Goal: Navigation & Orientation: Understand site structure

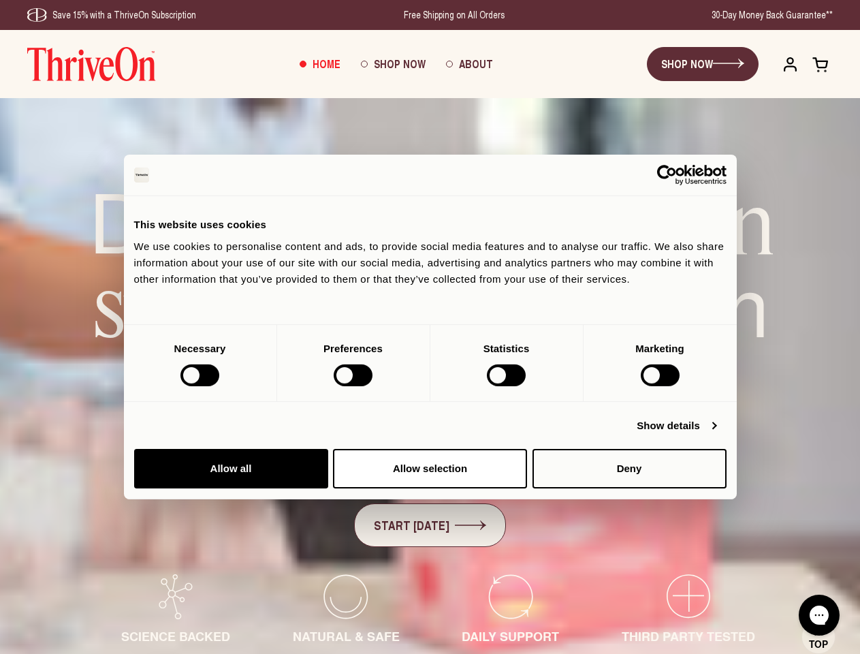
click at [219, 386] on div at bounding box center [200, 375] width 39 height 22
click at [716, 434] on link "Show details" at bounding box center [676, 426] width 79 height 16
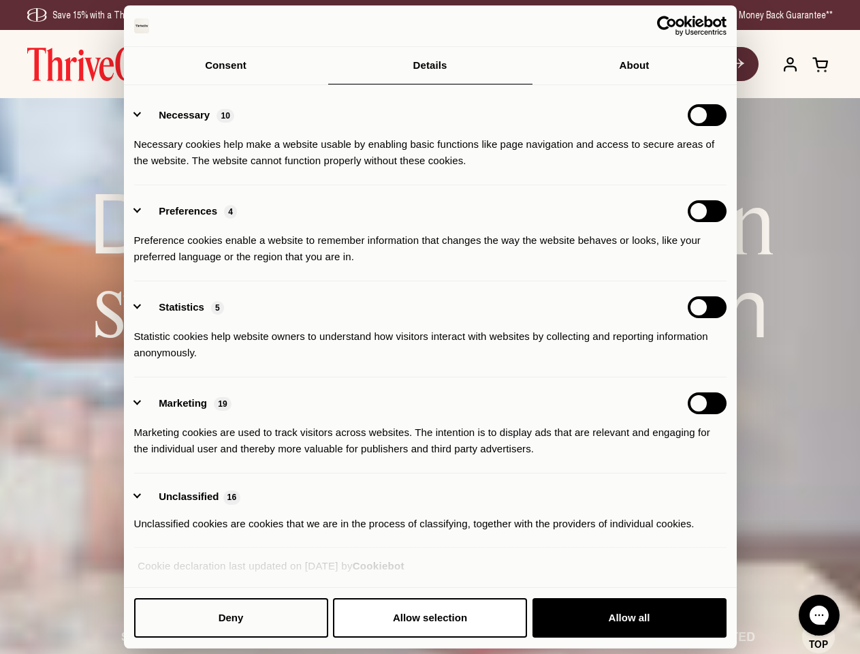
click at [737, 84] on link "About" at bounding box center [635, 65] width 204 height 37
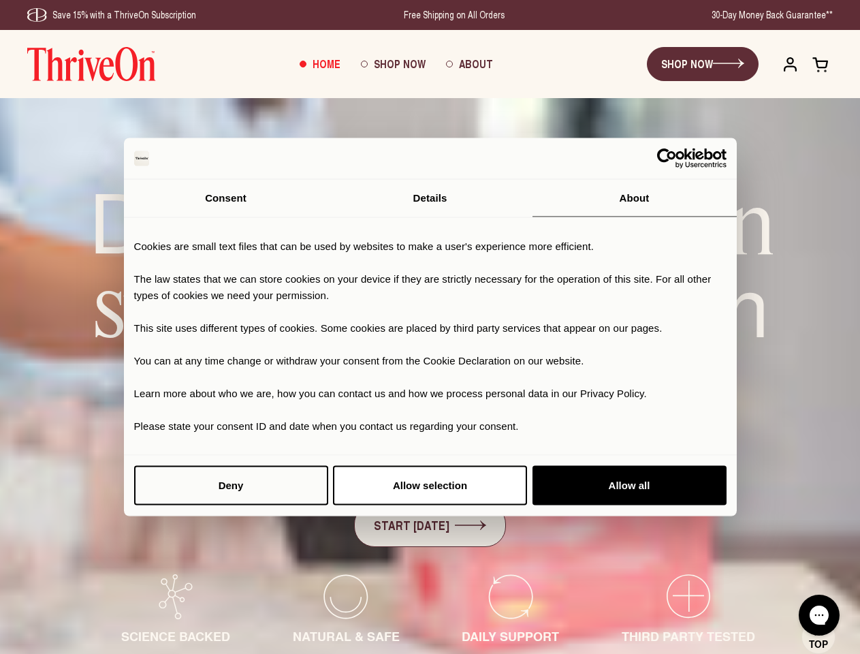
click at [753, 520] on div "Daily strength and skin support for women in midlife The new standard in nutrit…" at bounding box center [429, 412] width 751 height 465
click at [753, 565] on div "Daily strength and skin support for women in midlife The new standard in nutrit…" at bounding box center [429, 412] width 751 height 465
click at [820, 615] on icon "Gorgias live chat" at bounding box center [819, 614] width 13 height 13
